Goal: Task Accomplishment & Management: Use online tool/utility

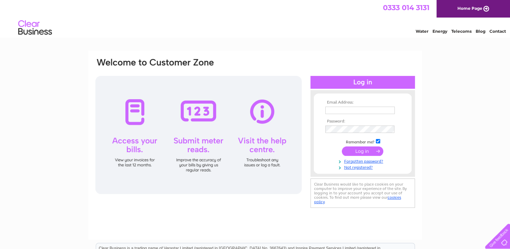
type input "[EMAIL_ADDRESS][DOMAIN_NAME]"
click at [350, 150] on input "submit" at bounding box center [362, 150] width 41 height 9
click at [365, 150] on input "submit" at bounding box center [362, 150] width 41 height 9
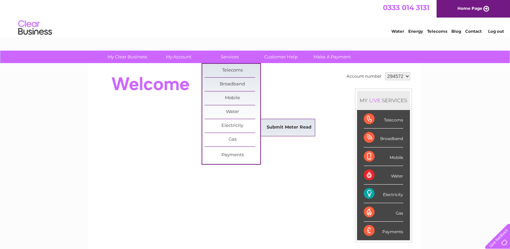
click at [271, 125] on link "Submit Meter Read" at bounding box center [289, 127] width 56 height 13
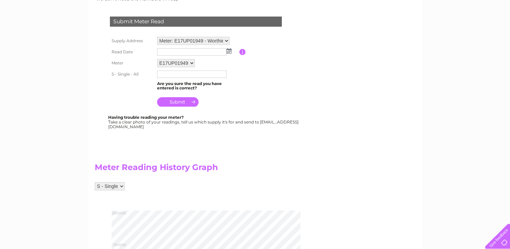
scroll to position [101, 0]
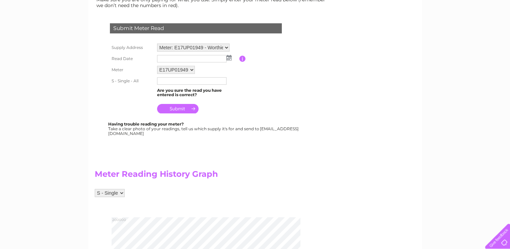
click at [227, 55] on img at bounding box center [229, 57] width 5 height 5
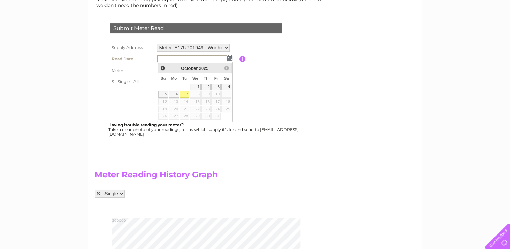
click at [184, 92] on link "7" at bounding box center [184, 94] width 9 height 7
type input "2025/10/07"
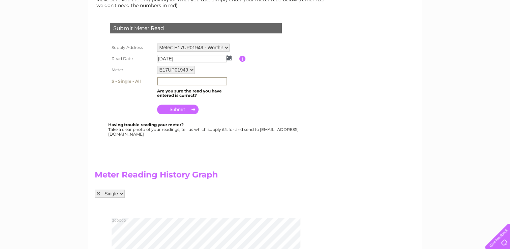
click at [170, 81] on input "text" at bounding box center [192, 81] width 70 height 8
type input "180517"
click at [183, 109] on input "submit" at bounding box center [177, 108] width 41 height 9
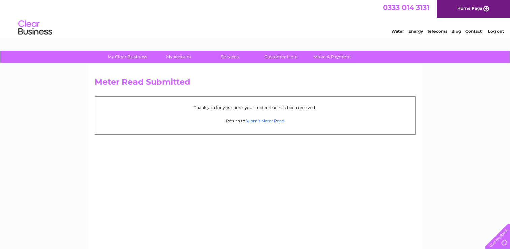
click at [268, 120] on link "Submit Meter Read" at bounding box center [265, 120] width 39 height 5
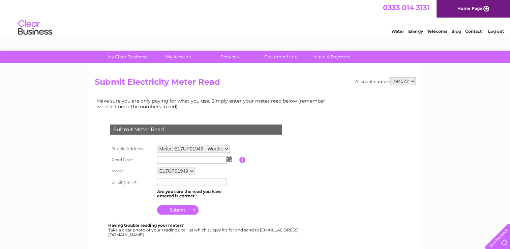
click at [227, 147] on select "Meter: E17UP01949 - Worthies Social , Loader Close, Kings Worthy, Winchester, S…" at bounding box center [193, 149] width 73 height 8
select select "99757"
click at [157, 145] on select "Meter: E17UP01949 - Worthies Social , Loader Close, Kings Worthy, Winchester, S…" at bounding box center [193, 149] width 73 height 9
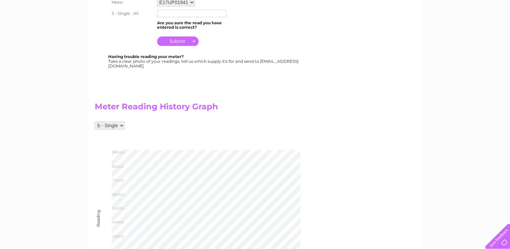
scroll to position [135, 0]
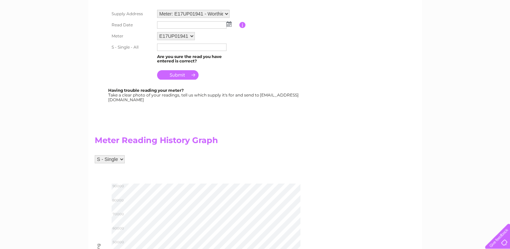
click at [168, 47] on input "text" at bounding box center [191, 47] width 69 height 7
type input "86"
click at [227, 22] on img at bounding box center [229, 23] width 5 height 5
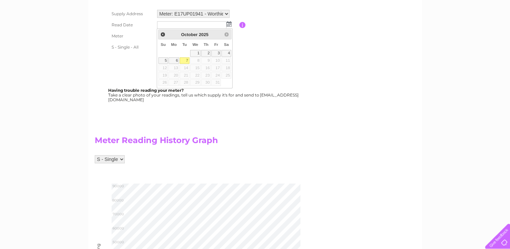
click at [185, 59] on link "7" at bounding box center [184, 60] width 9 height 7
type input "2025/10/07"
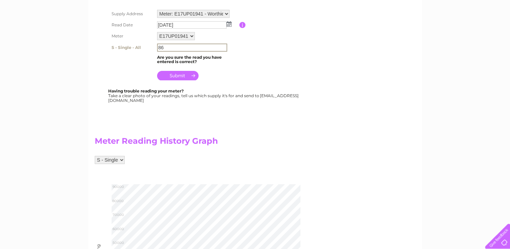
click at [168, 48] on input "86" at bounding box center [192, 48] width 70 height 8
type input "86802"
click at [255, 71] on table "Supply Address Meter: E17UP01949 - Worthies Social , Loader Close, Kings Worthy…" at bounding box center [204, 45] width 192 height 74
click at [178, 76] on input "submit" at bounding box center [177, 74] width 41 height 9
